Goal: Navigation & Orientation: Find specific page/section

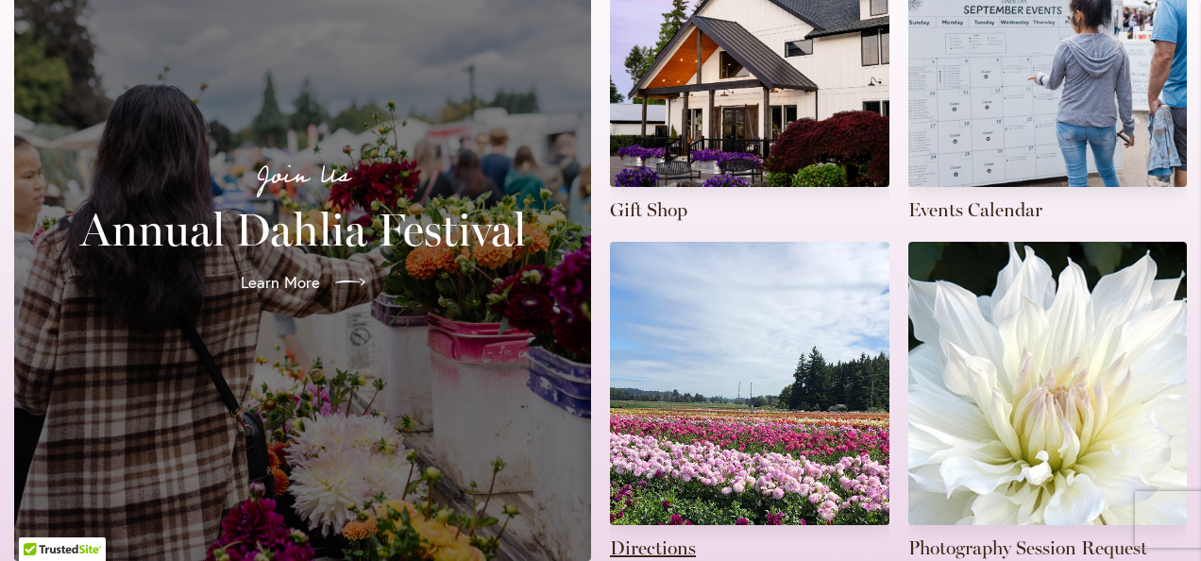
scroll to position [551, 0]
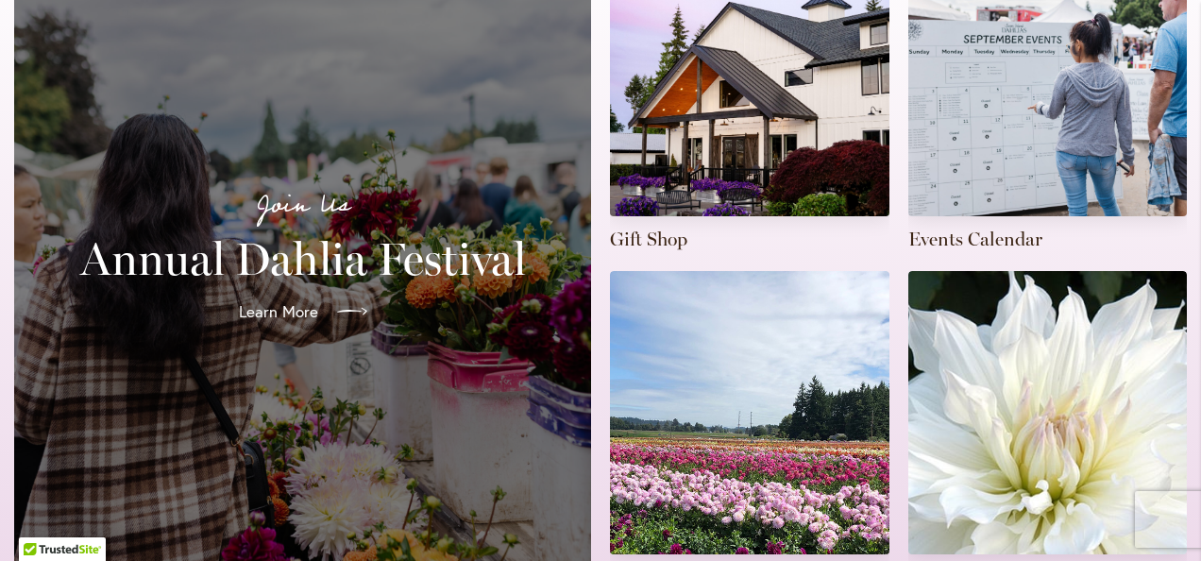
click at [306, 300] on span "Learn More" at bounding box center [278, 311] width 79 height 23
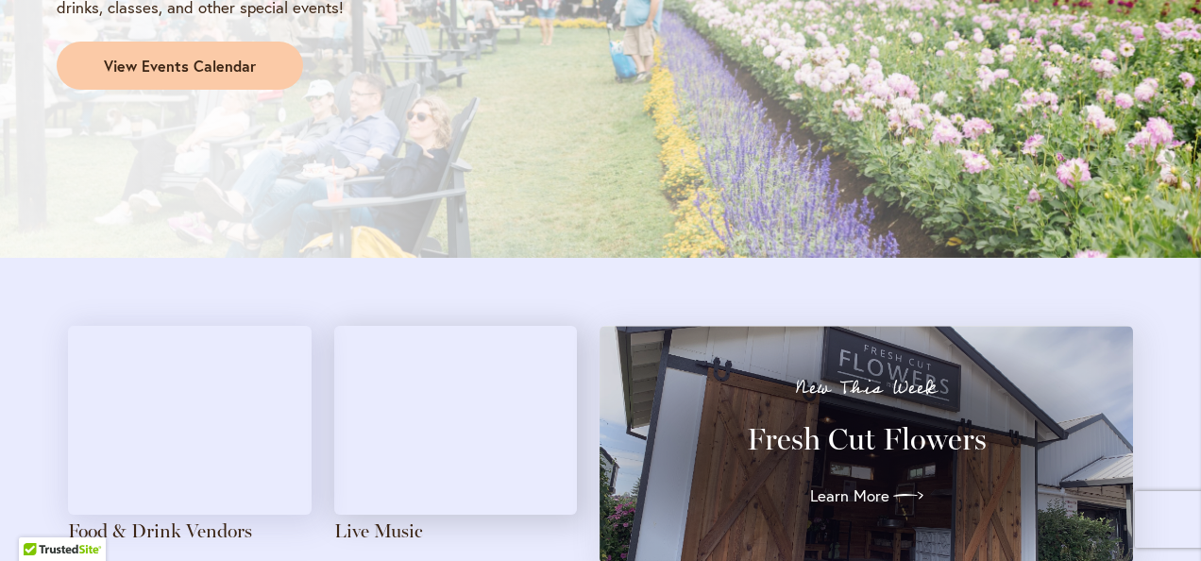
scroll to position [1735, 0]
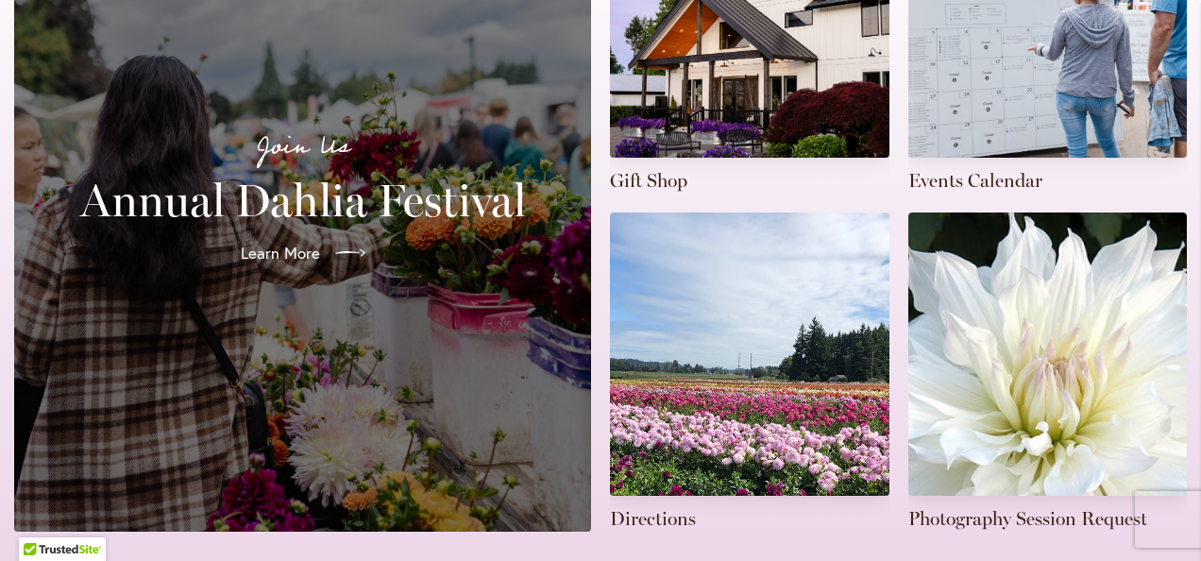
scroll to position [566, 0]
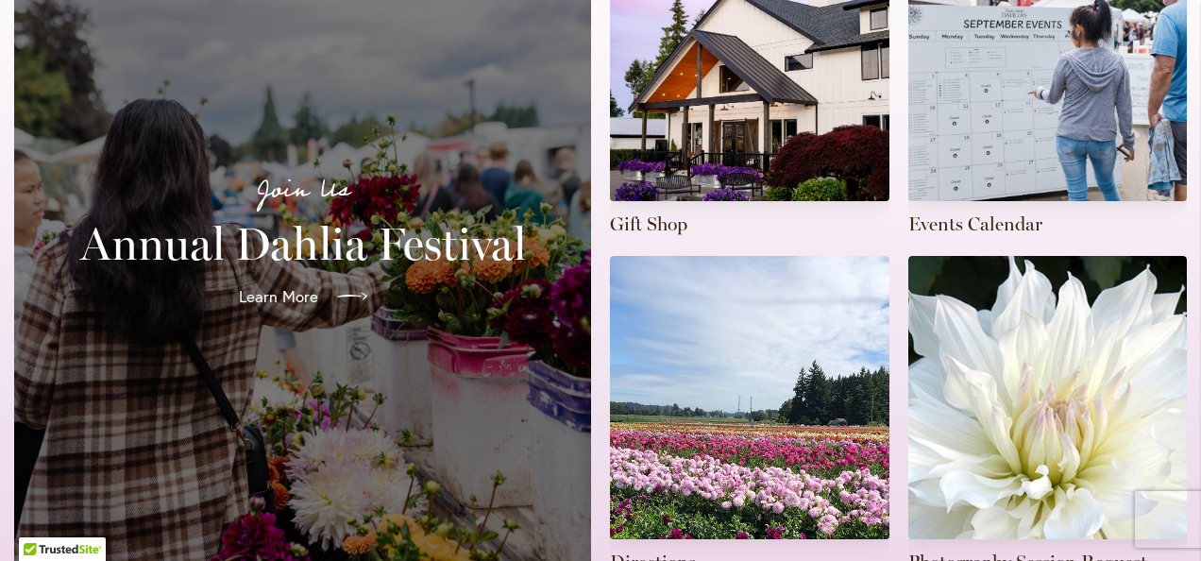
click at [309, 285] on span "Learn More" at bounding box center [278, 296] width 79 height 23
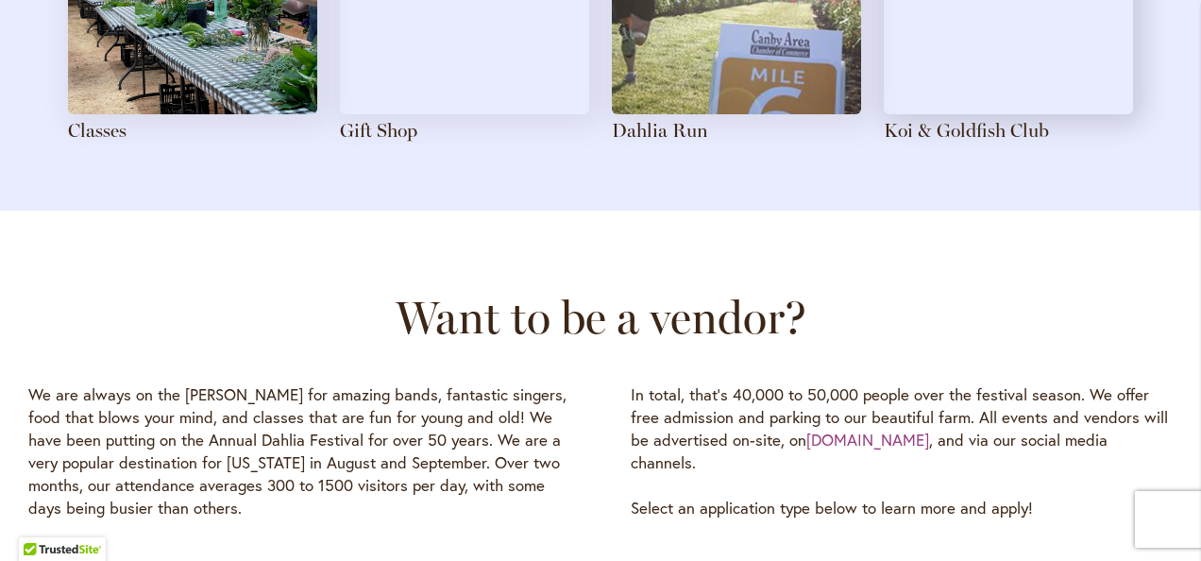
scroll to position [2491, 0]
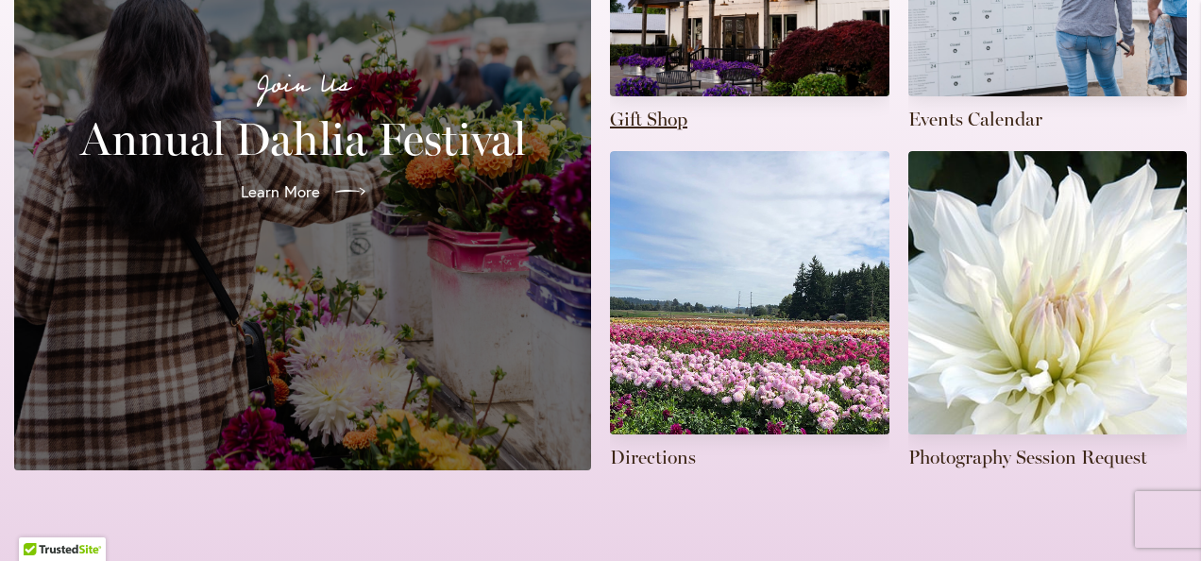
scroll to position [755, 0]
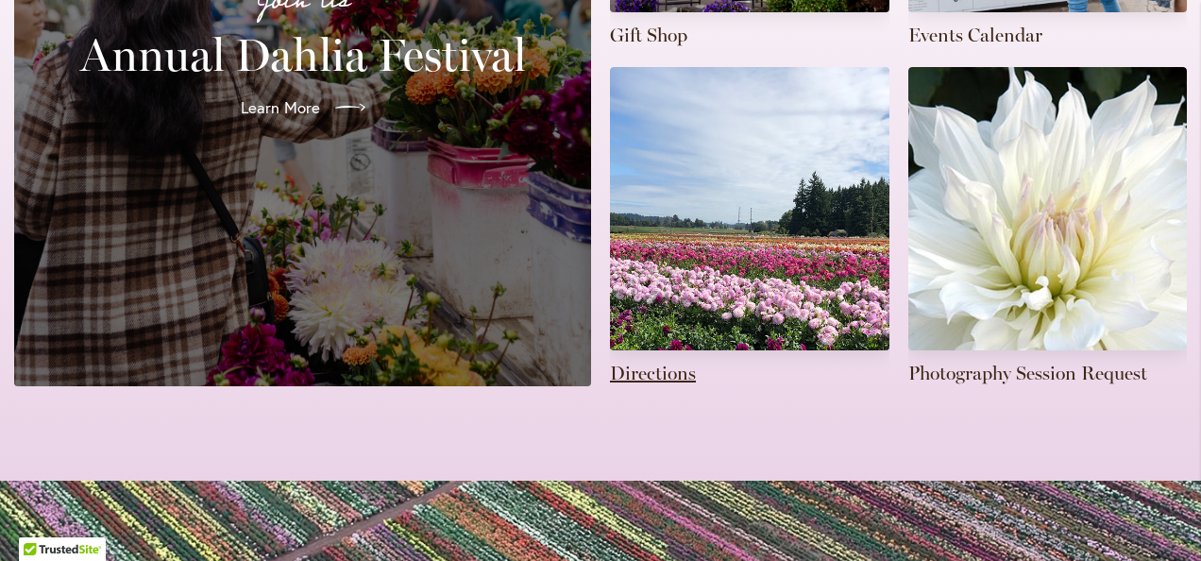
click at [761, 301] on link at bounding box center [749, 226] width 279 height 319
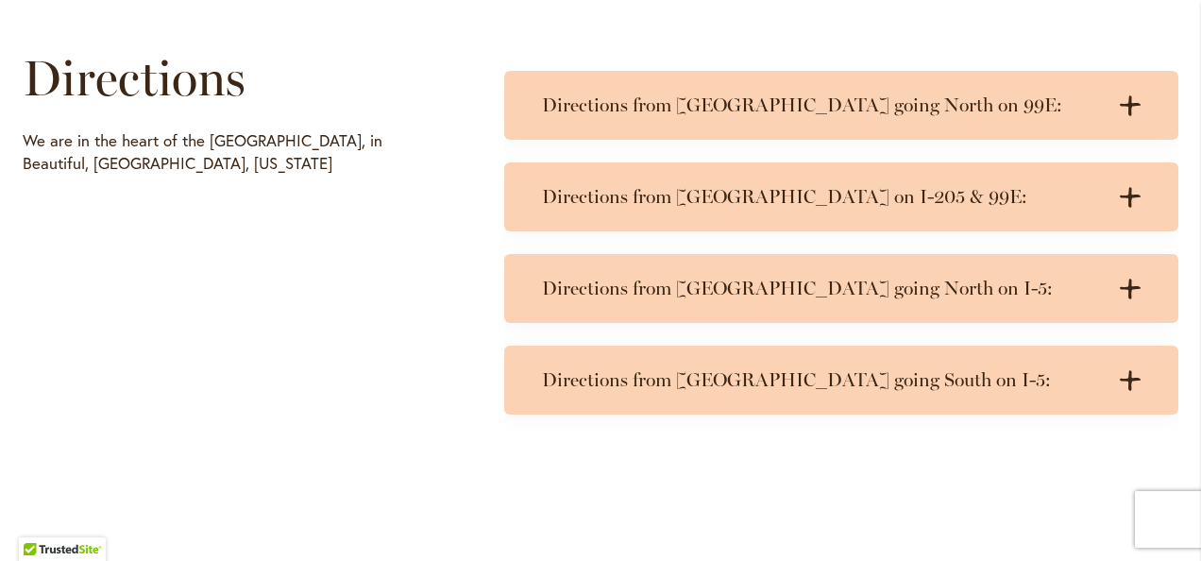
scroll to position [944, 0]
